Goal: Task Accomplishment & Management: Manage account settings

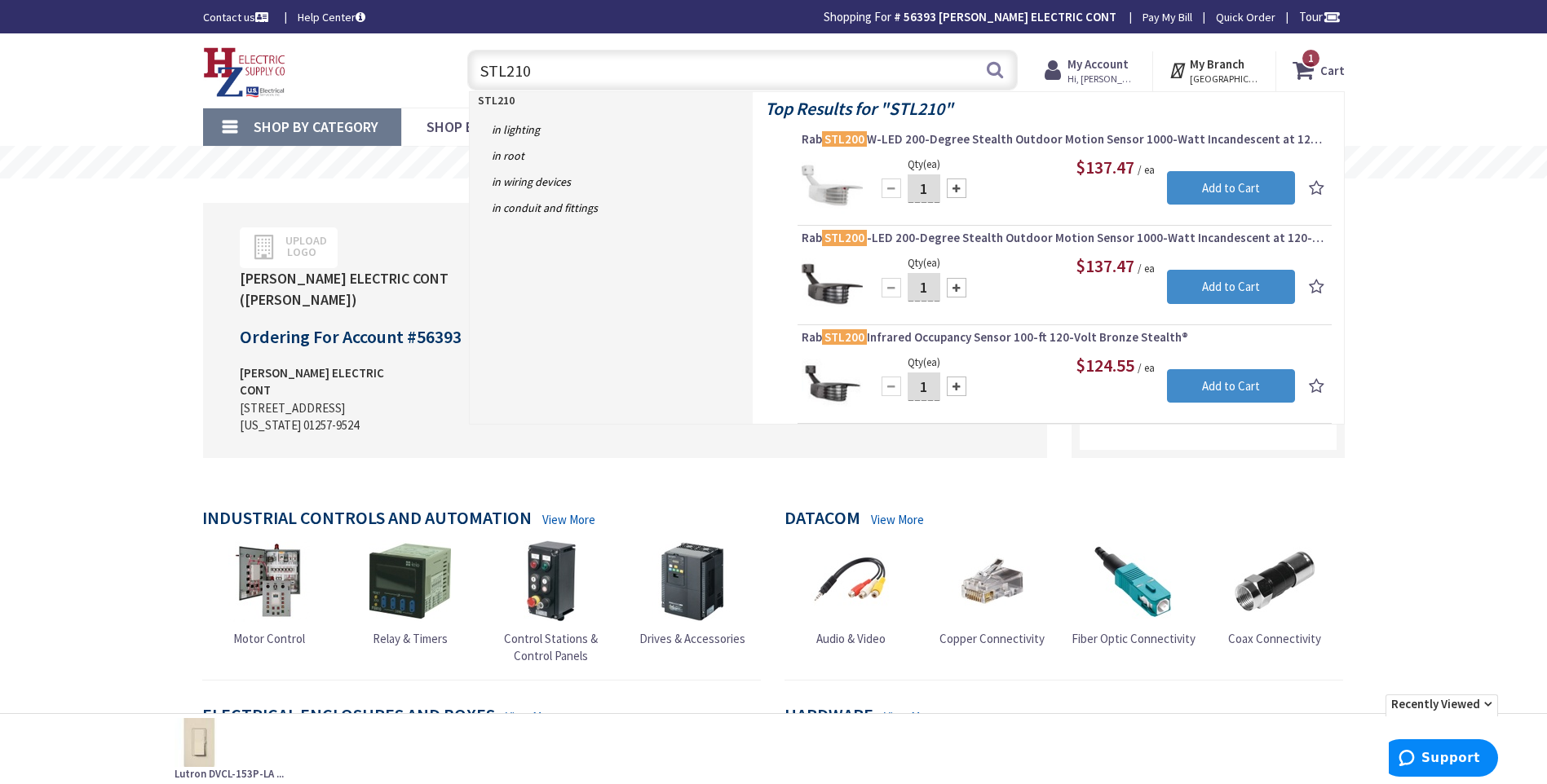
click at [1090, 78] on span "Hi, David" at bounding box center [1103, 79] width 69 height 13
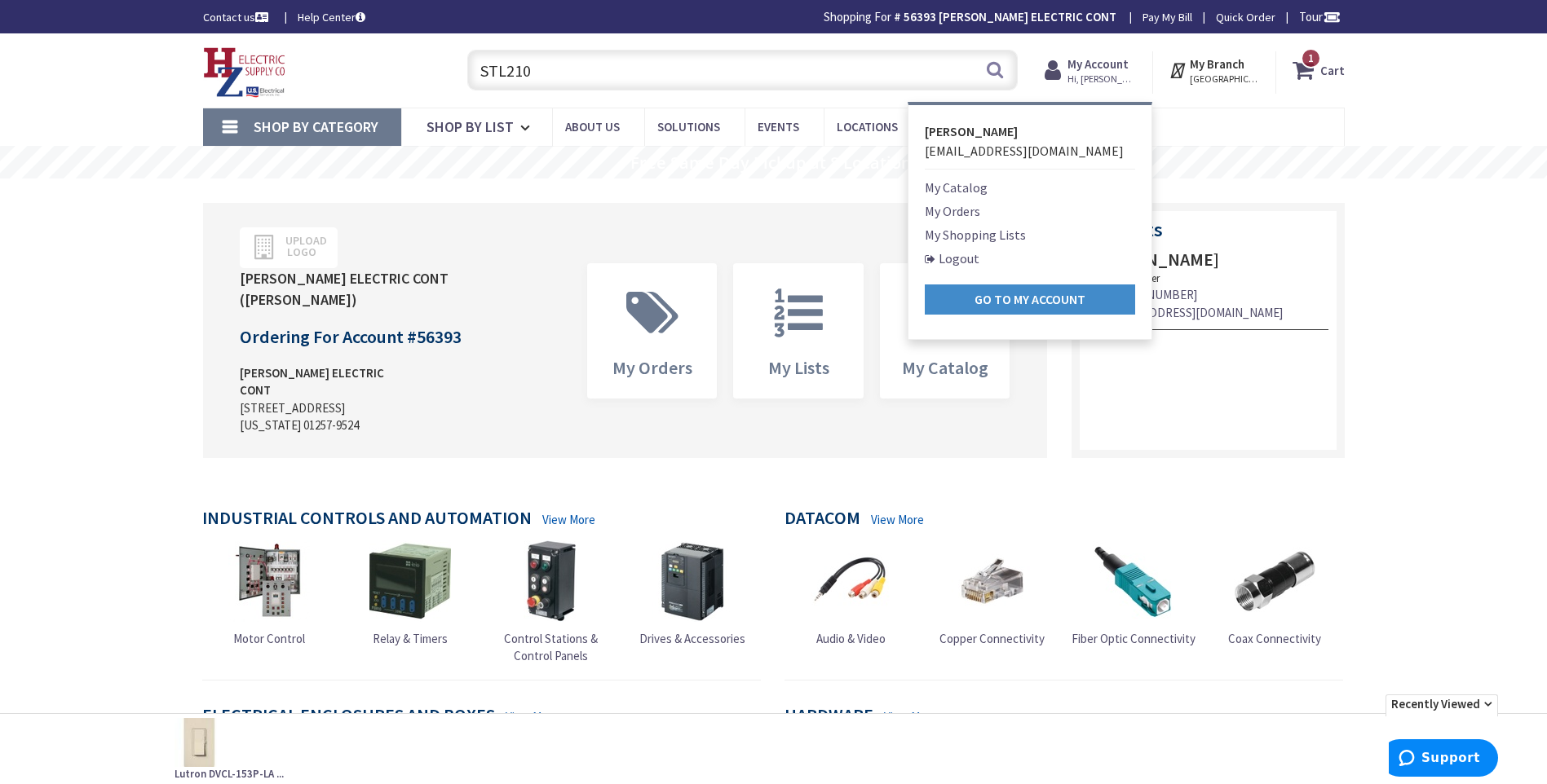
click at [953, 260] on link "Logout" at bounding box center [952, 258] width 54 height 20
